Goal: Task Accomplishment & Management: Manage account settings

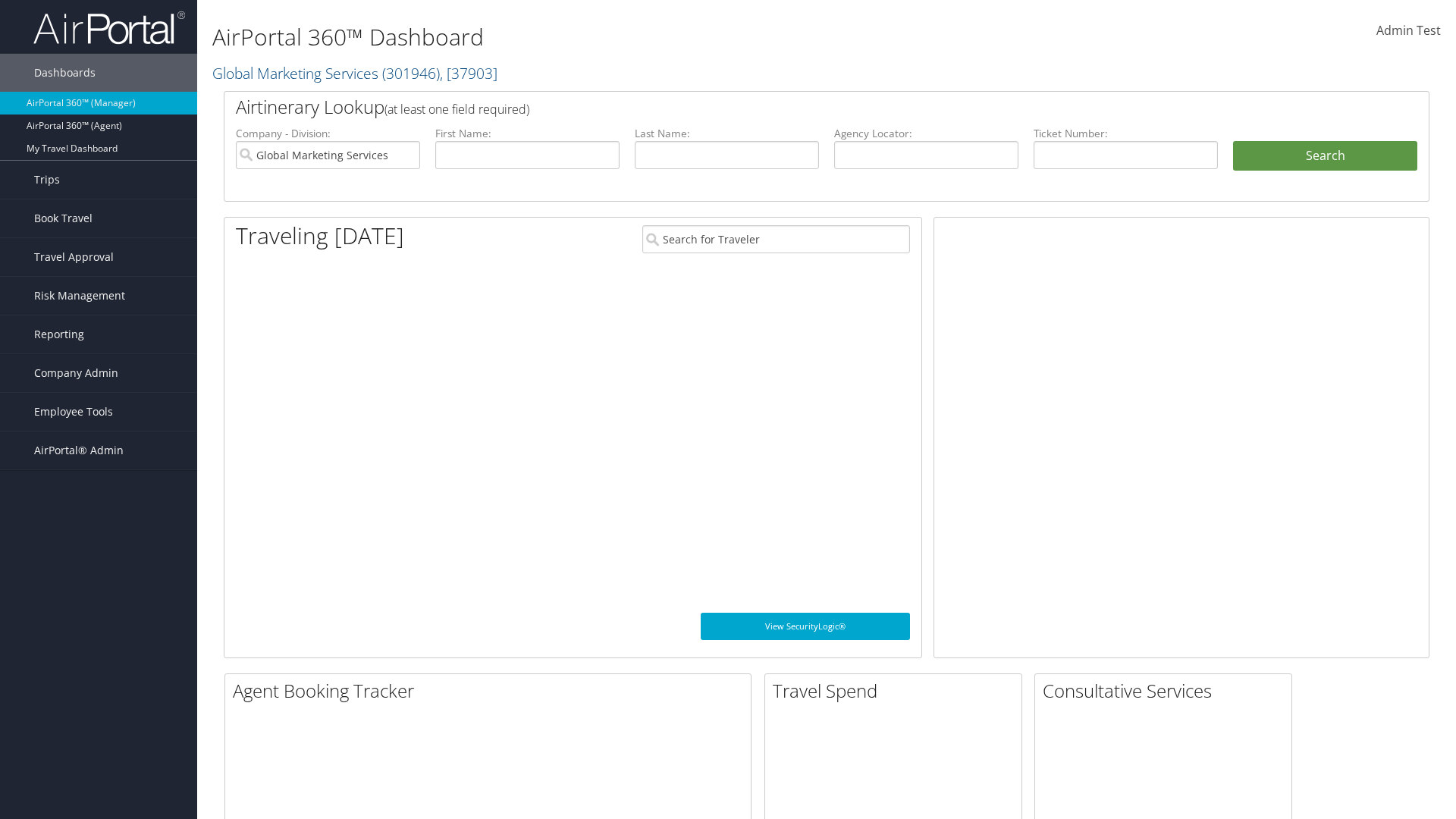
click at [98, 373] on span "Company Admin" at bounding box center [76, 373] width 84 height 38
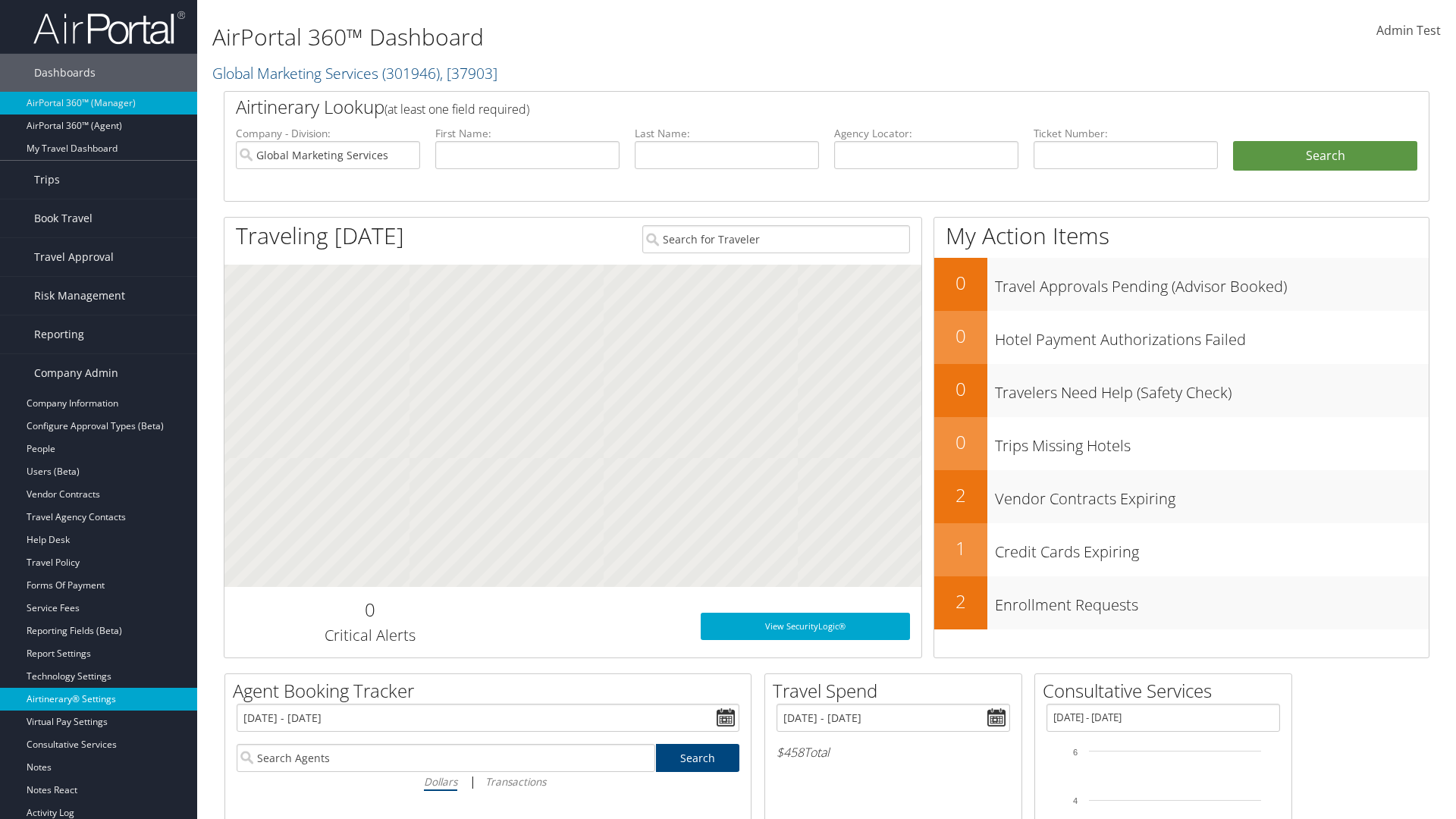
click at [98, 699] on link "Airtinerary® Settings" at bounding box center [98, 699] width 197 height 23
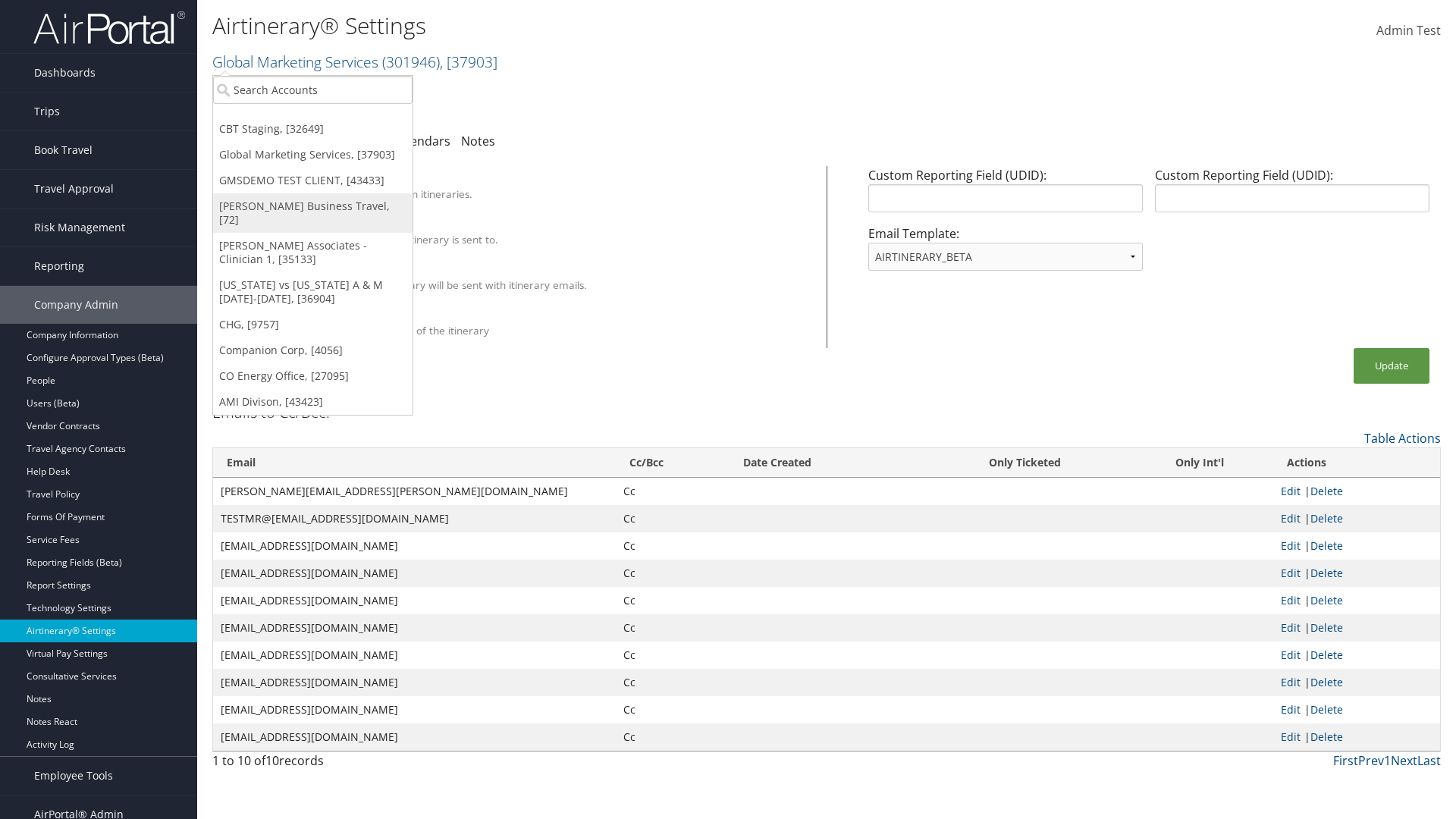
click at [313, 207] on link "[PERSON_NAME] Business Travel, [72]" at bounding box center [313, 212] width 199 height 39
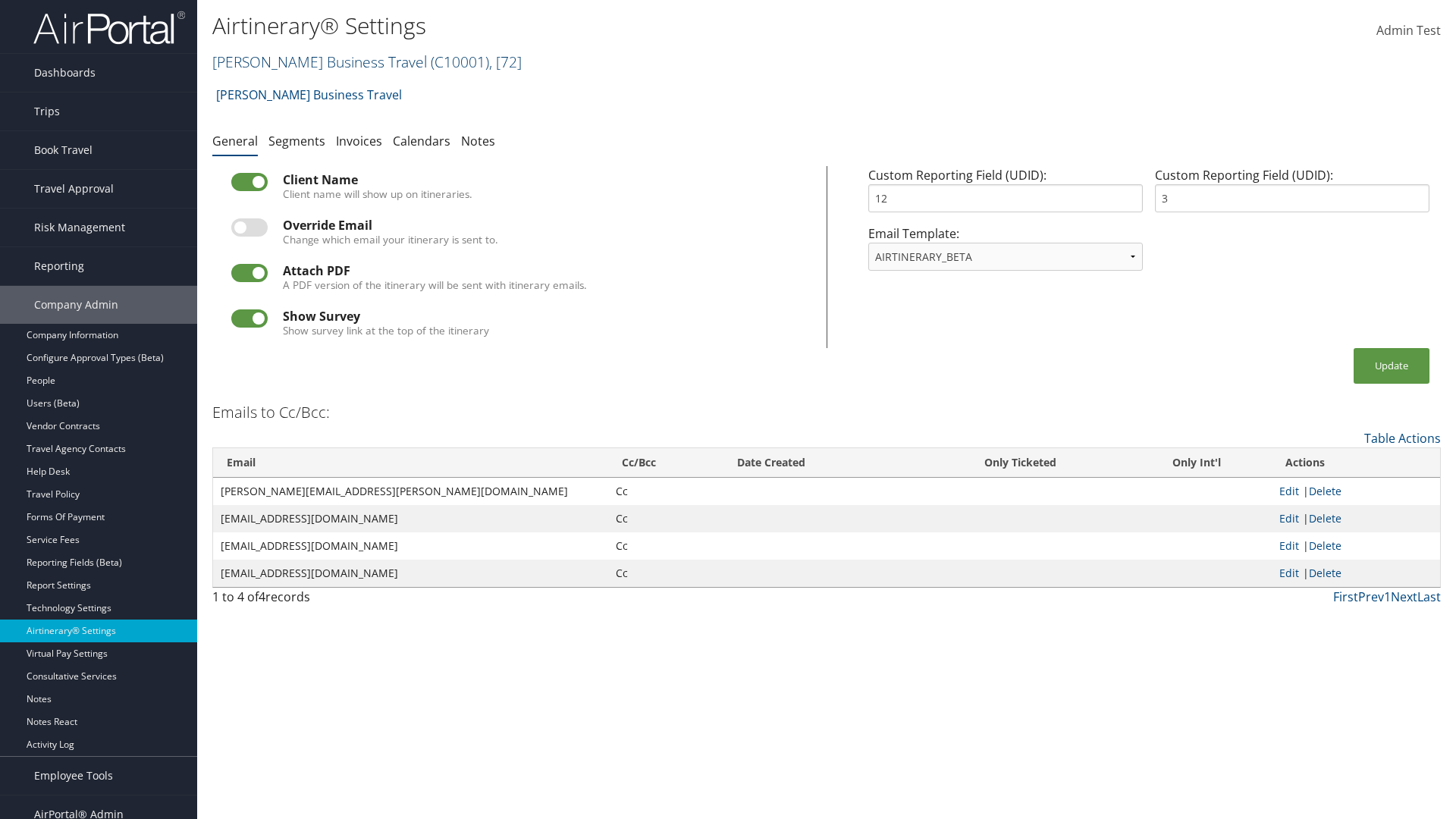
click at [313, 61] on link "Christopherson Business Travel ( C10001 ) , [ 72 ]" at bounding box center [367, 61] width 310 height 20
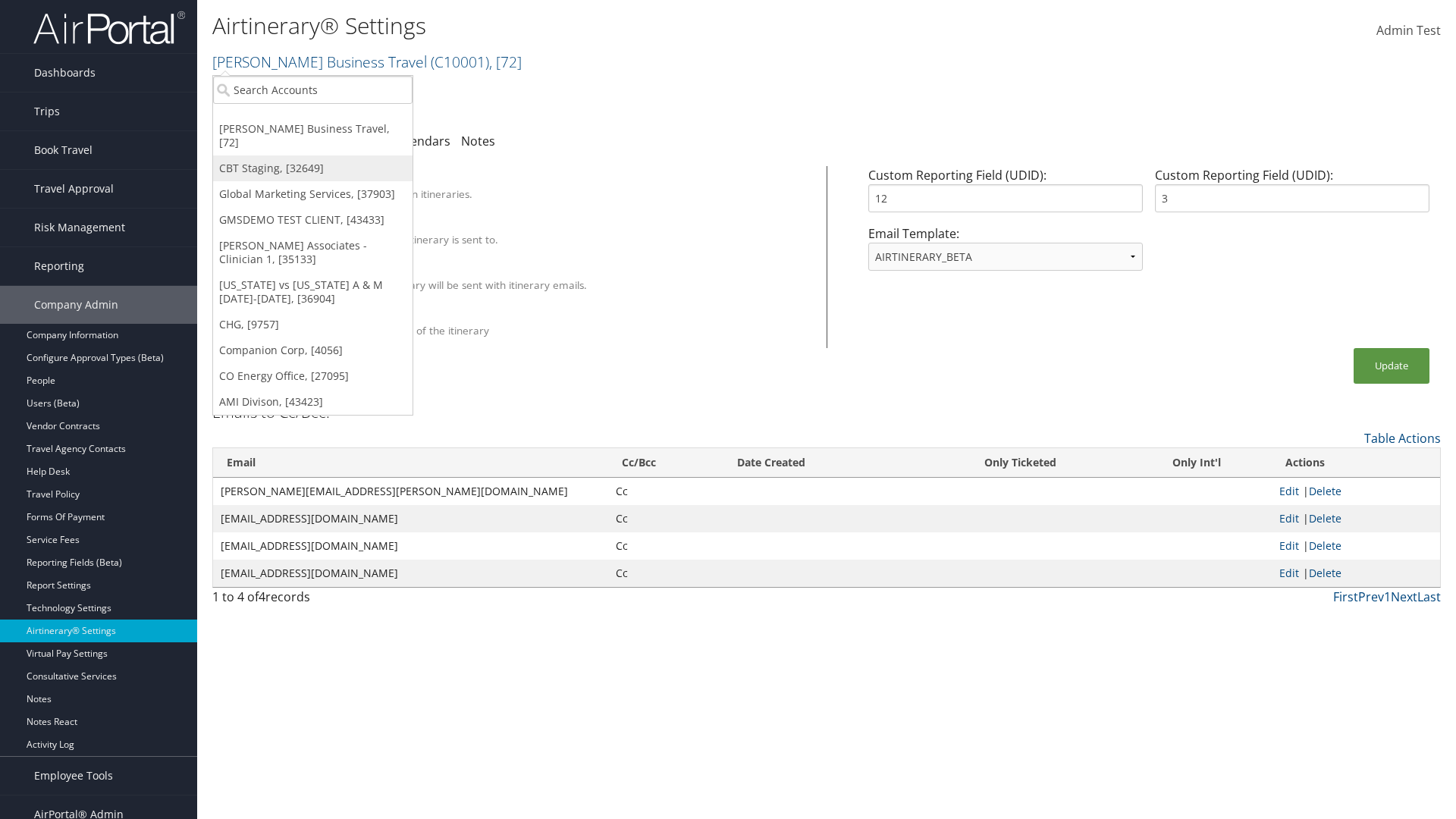
click at [313, 155] on link "CBT Staging, [32649]" at bounding box center [313, 168] width 199 height 26
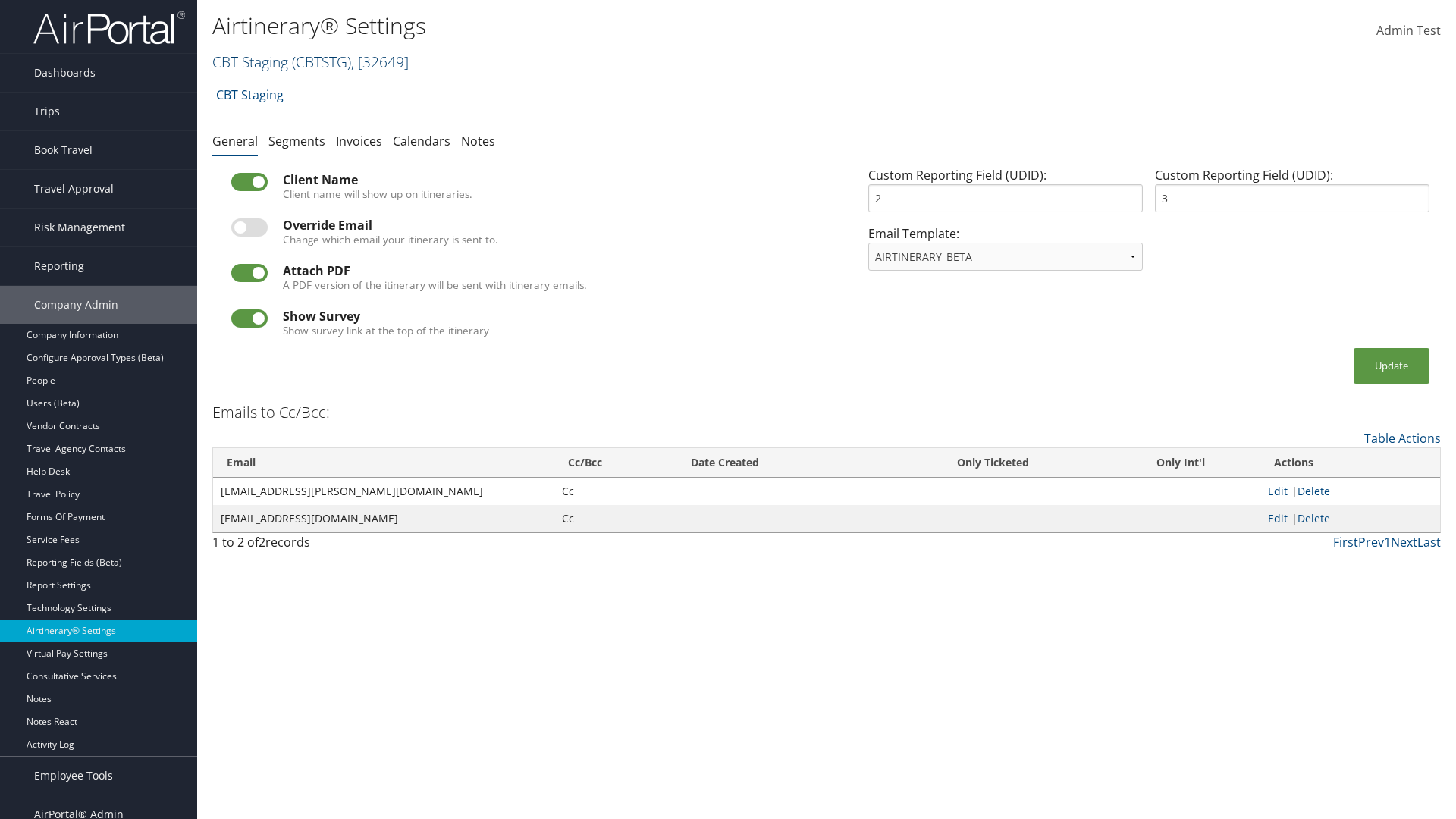
click at [251, 61] on link "CBT Staging ( CBTSTG ) , [ 32649 ]" at bounding box center [311, 61] width 196 height 20
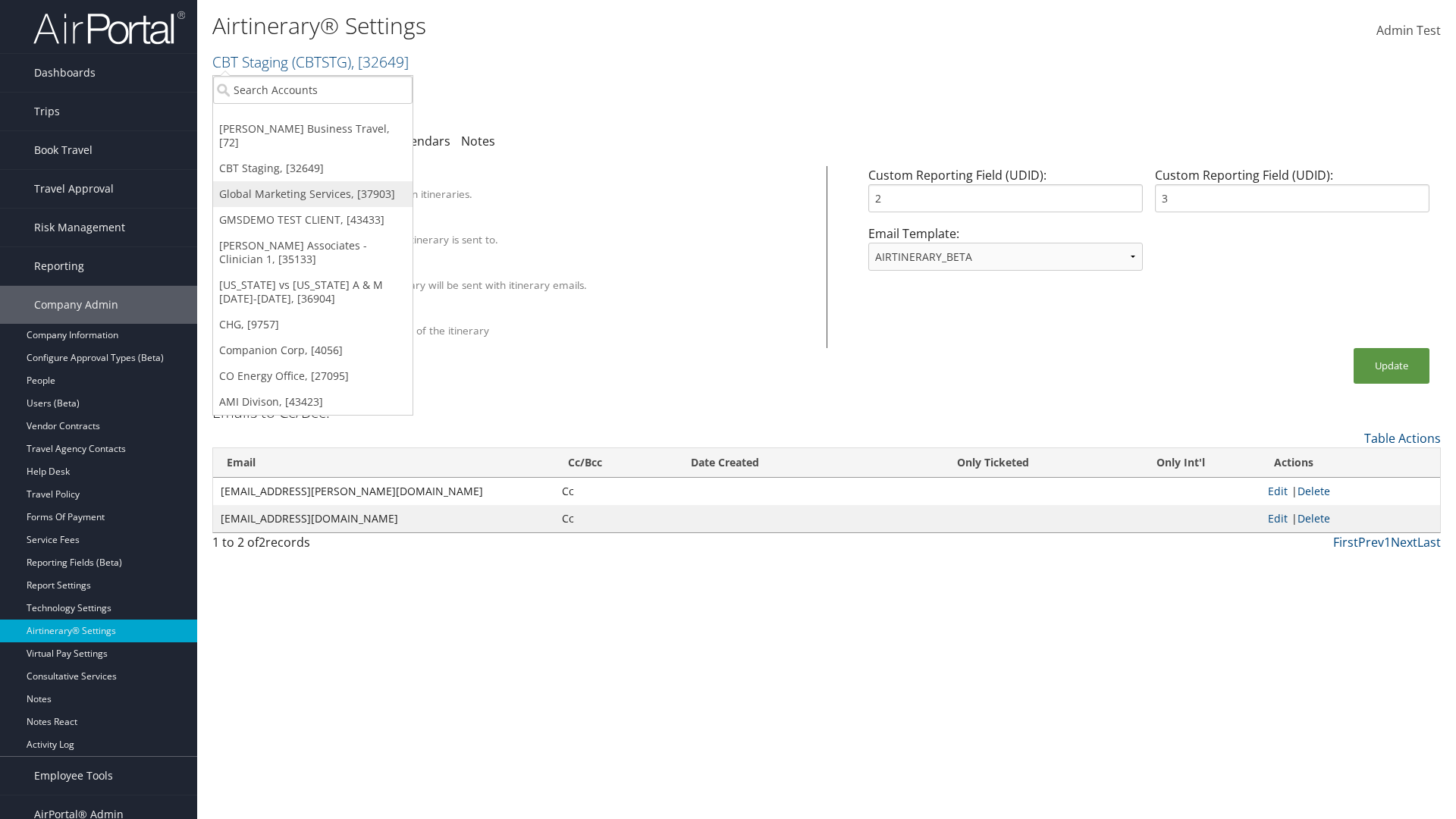
click at [313, 181] on link "Global Marketing Services, [37903]" at bounding box center [313, 193] width 199 height 26
